Goal: Task Accomplishment & Management: Manage account settings

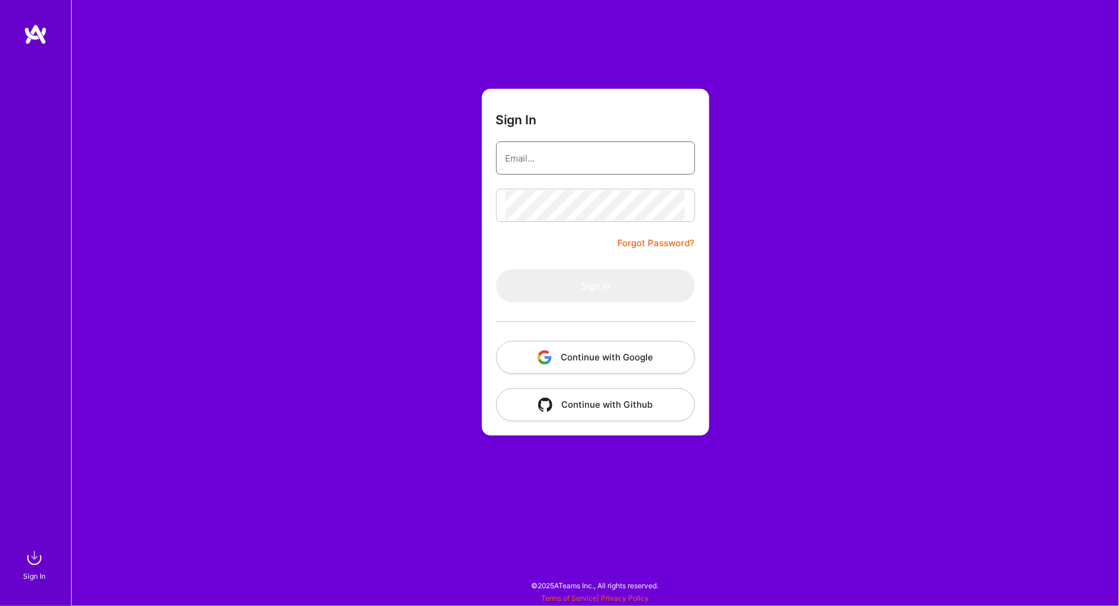
type input "[PERSON_NAME][EMAIL_ADDRESS][PERSON_NAME][DOMAIN_NAME]"
click at [595, 285] on button "Sign In" at bounding box center [595, 285] width 199 height 33
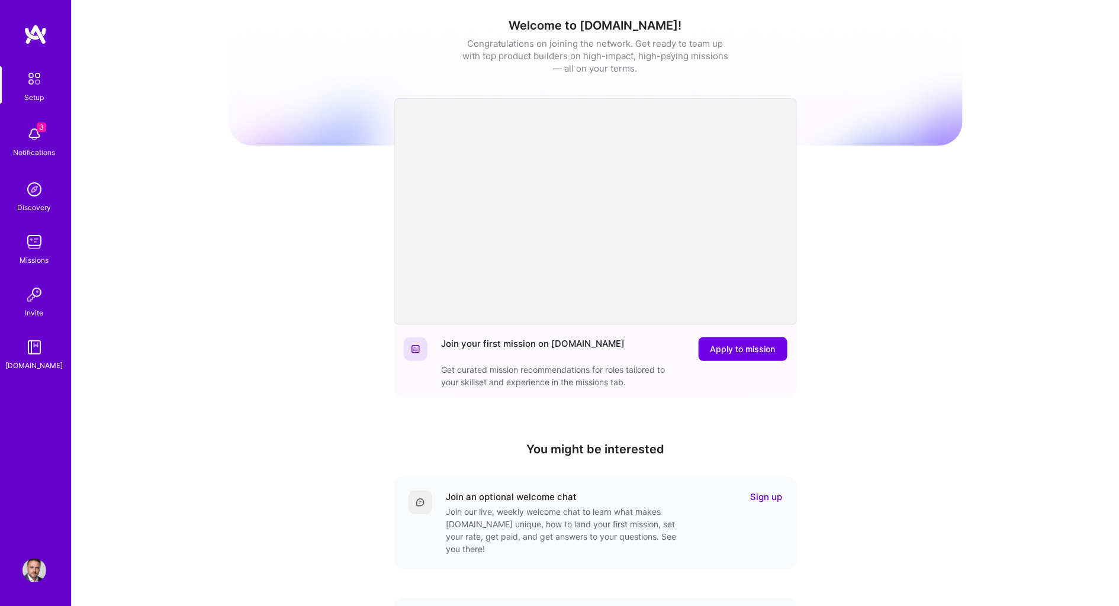
click at [31, 239] on img at bounding box center [35, 242] width 24 height 24
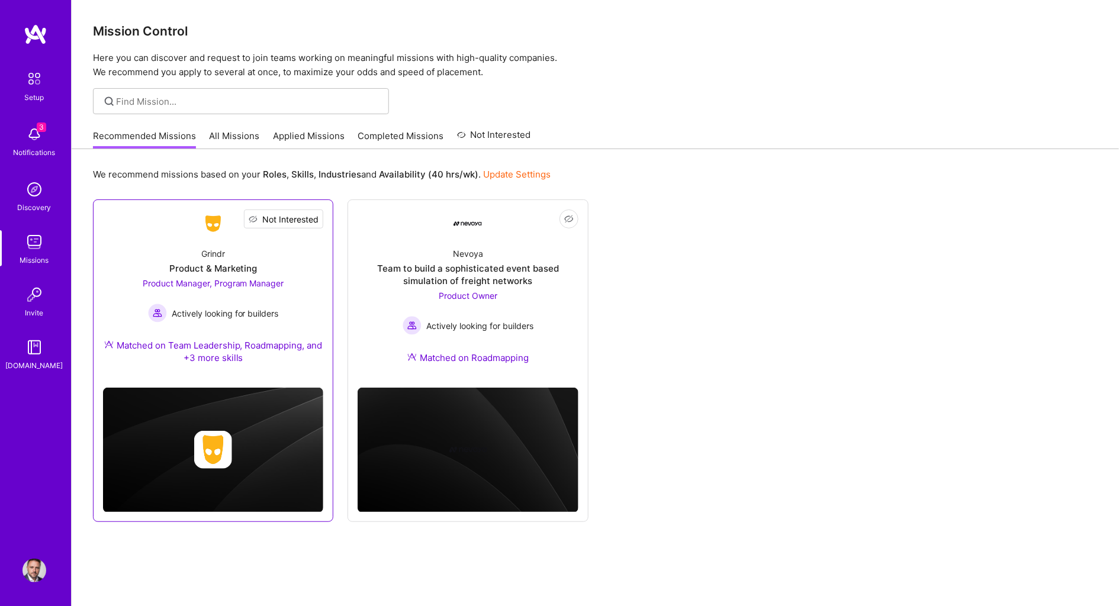
click at [314, 219] on span "Not Interested" at bounding box center [290, 219] width 56 height 12
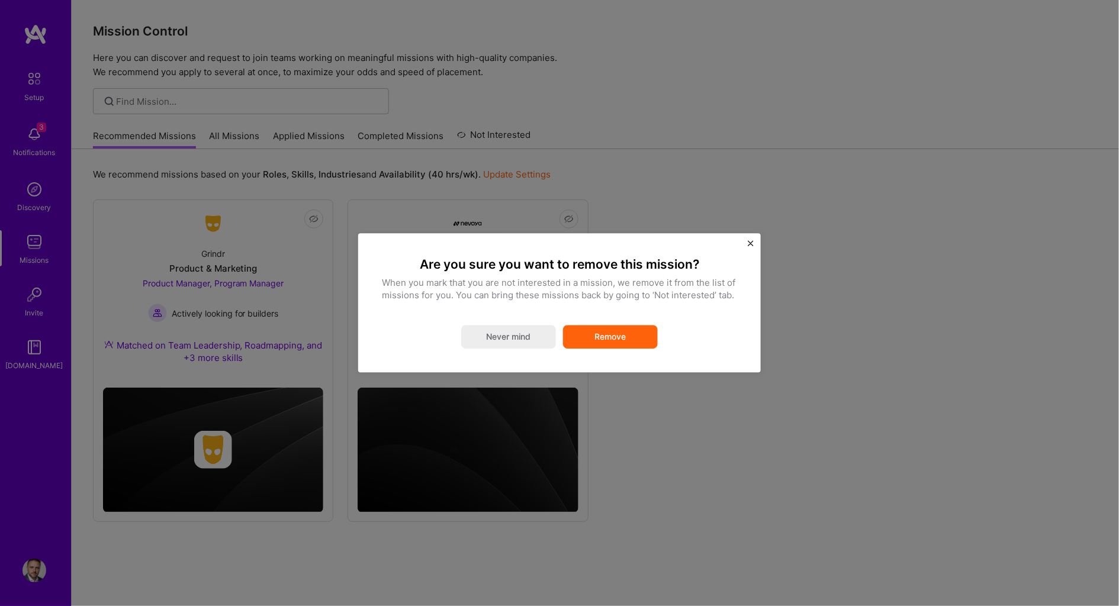
click at [600, 335] on button "Remove" at bounding box center [610, 338] width 95 height 24
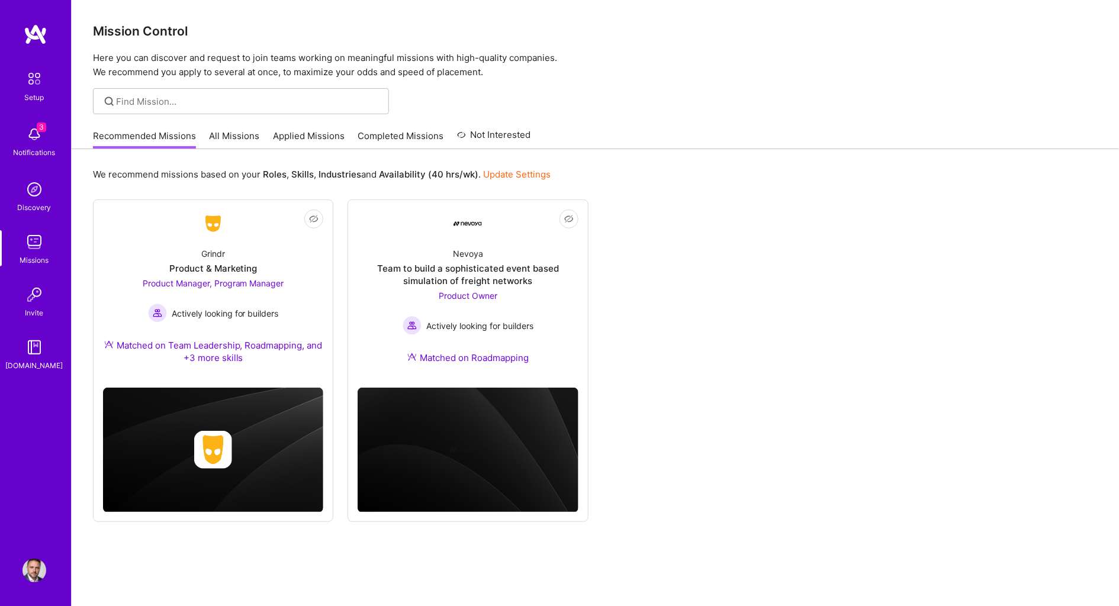
click at [35, 139] on img at bounding box center [35, 135] width 24 height 24
click at [775, 246] on div "3 Setup 3 Notifications Discovery Missions Invite [DOMAIN_NAME] Profile Close M…" at bounding box center [559, 314] width 1119 height 628
